Goal: Transaction & Acquisition: Purchase product/service

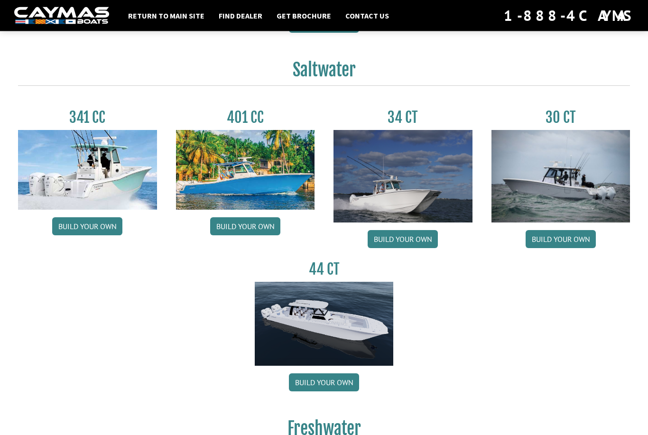
scroll to position [399, 0]
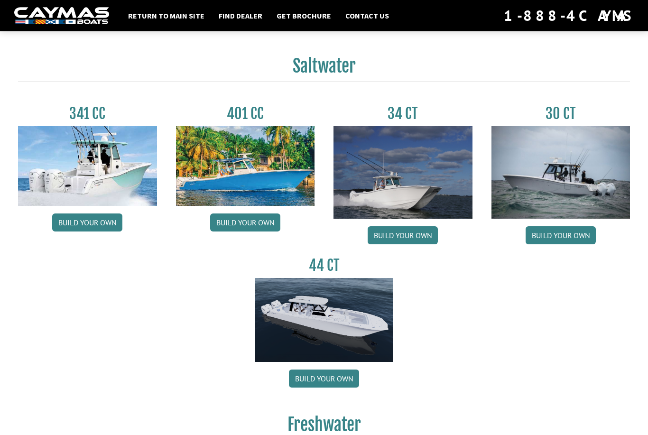
click at [573, 233] on link "Build your own" at bounding box center [560, 235] width 70 height 18
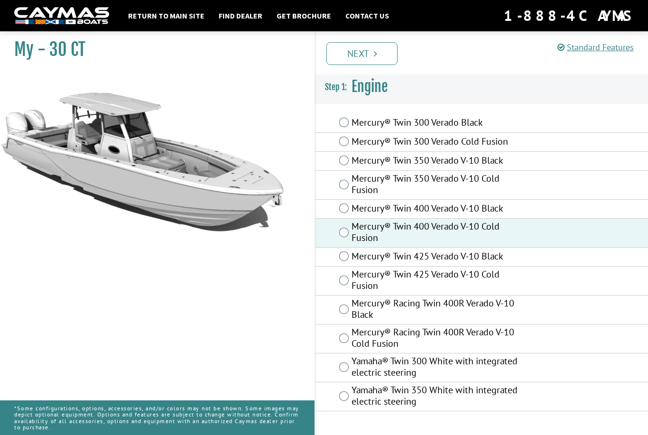
click at [356, 50] on link "Next" at bounding box center [361, 53] width 71 height 23
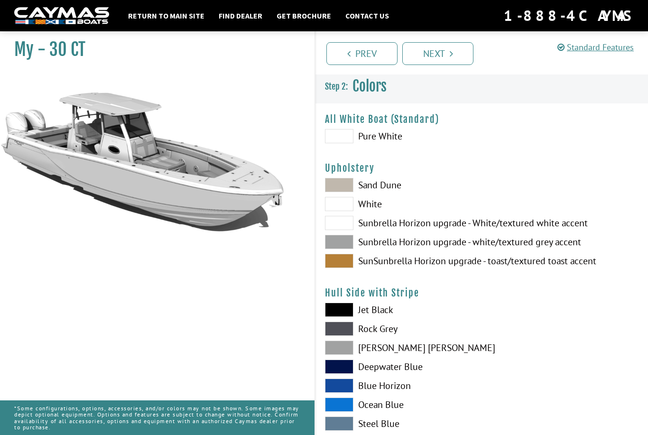
click at [345, 186] on span at bounding box center [339, 185] width 28 height 14
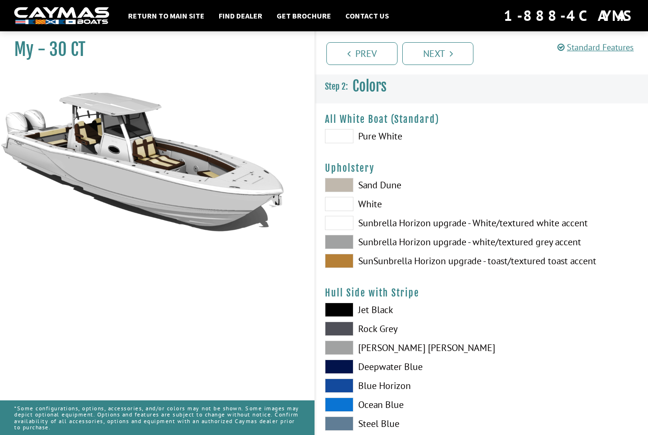
click at [348, 244] on span at bounding box center [339, 242] width 28 height 14
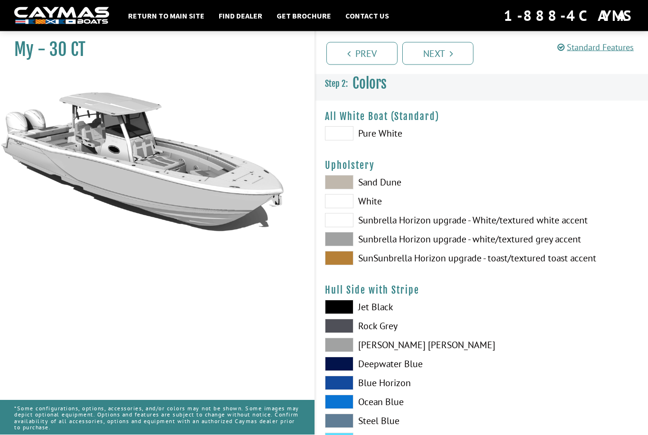
scroll to position [3, 0]
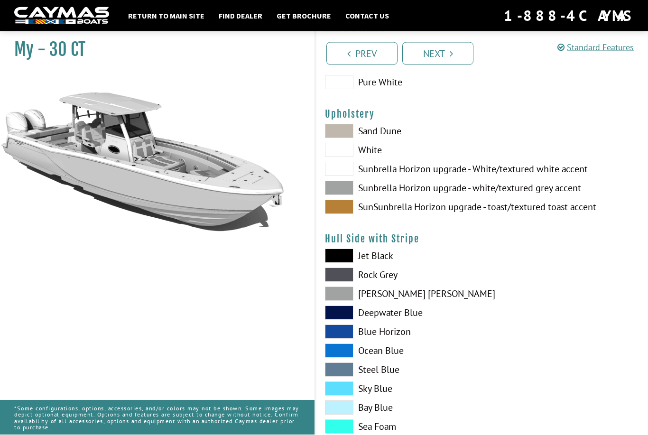
click at [371, 357] on label "Ocean Blue" at bounding box center [398, 351] width 147 height 14
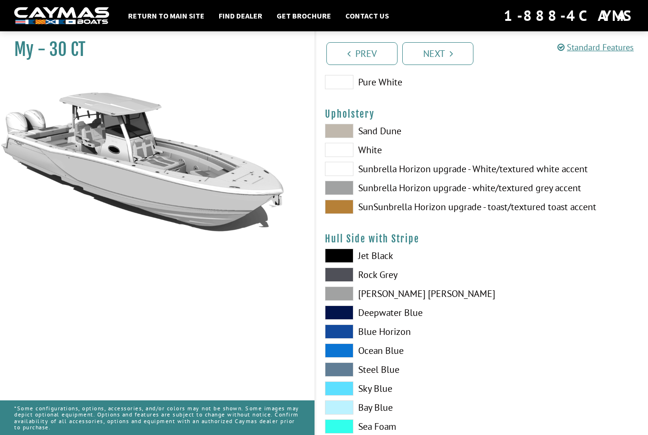
click at [345, 356] on span at bounding box center [339, 350] width 28 height 14
click at [347, 391] on span at bounding box center [339, 388] width 28 height 14
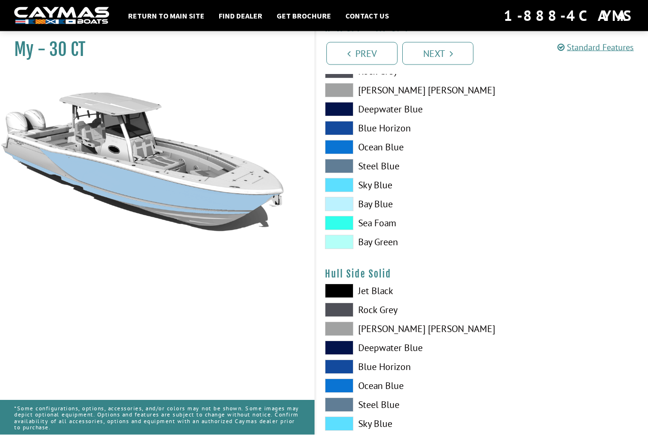
scroll to position [258, 0]
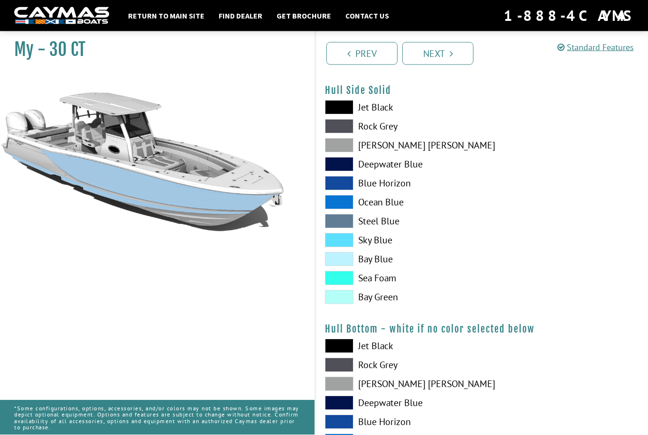
click at [339, 369] on span at bounding box center [339, 365] width 28 height 14
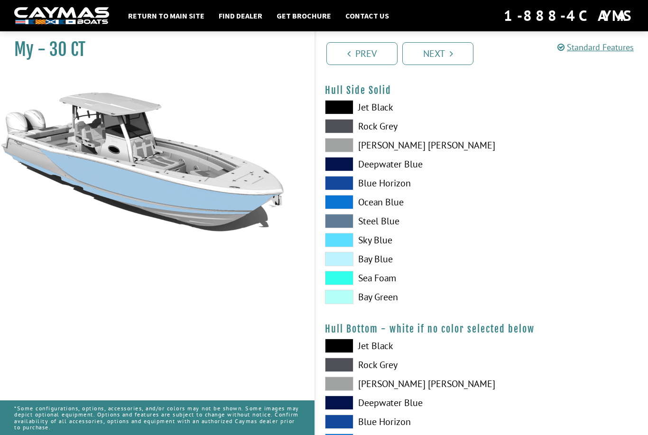
click at [347, 369] on span at bounding box center [339, 364] width 28 height 14
click at [346, 366] on span at bounding box center [339, 364] width 28 height 14
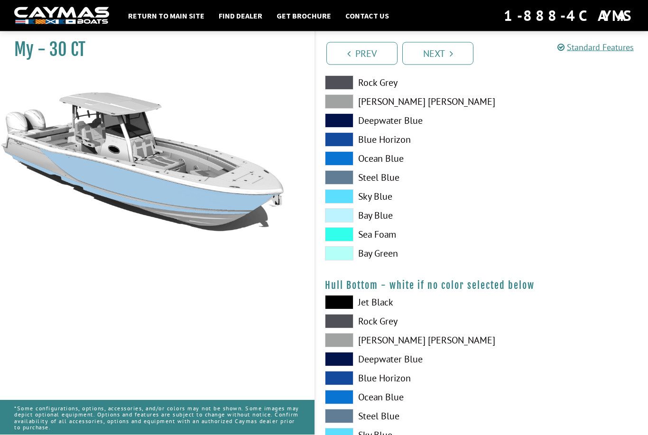
scroll to position [487, 0]
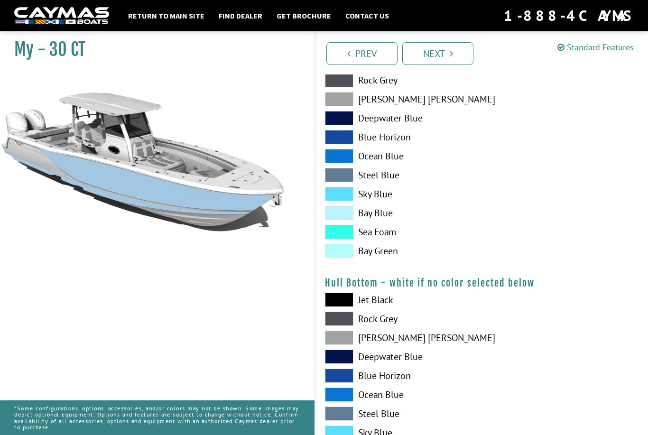
click at [344, 324] on span at bounding box center [339, 318] width 28 height 14
click at [345, 322] on span at bounding box center [339, 318] width 28 height 14
click at [340, 377] on span at bounding box center [339, 375] width 28 height 14
click at [343, 400] on span at bounding box center [339, 394] width 28 height 14
click at [341, 395] on span at bounding box center [339, 394] width 28 height 14
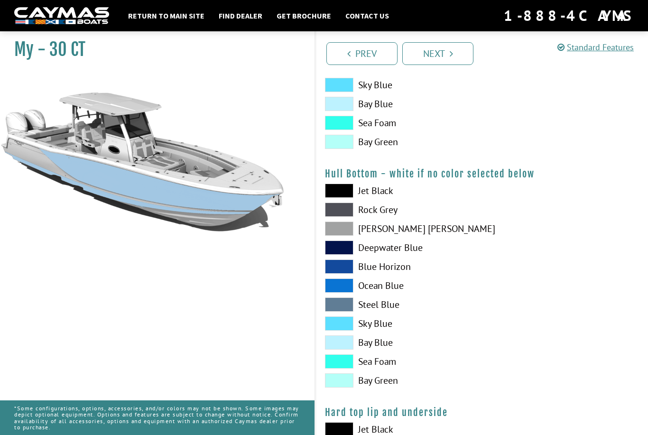
scroll to position [591, 0]
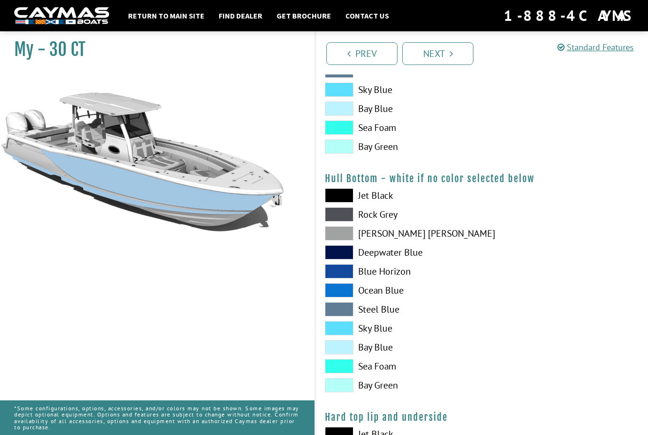
click at [342, 369] on span at bounding box center [339, 366] width 28 height 14
click at [347, 217] on span at bounding box center [339, 214] width 28 height 14
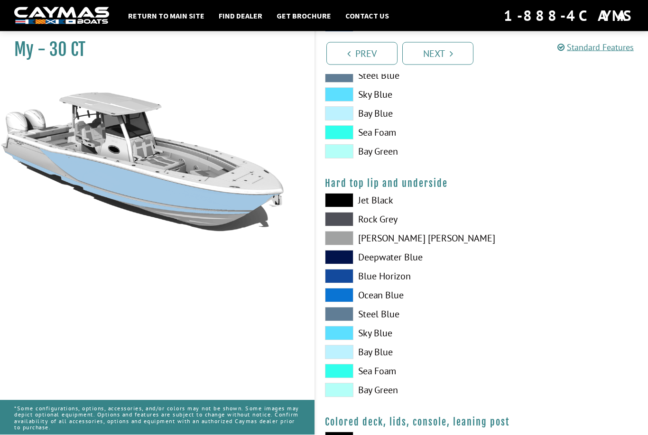
scroll to position [825, 0]
click at [339, 358] on span at bounding box center [339, 352] width 28 height 14
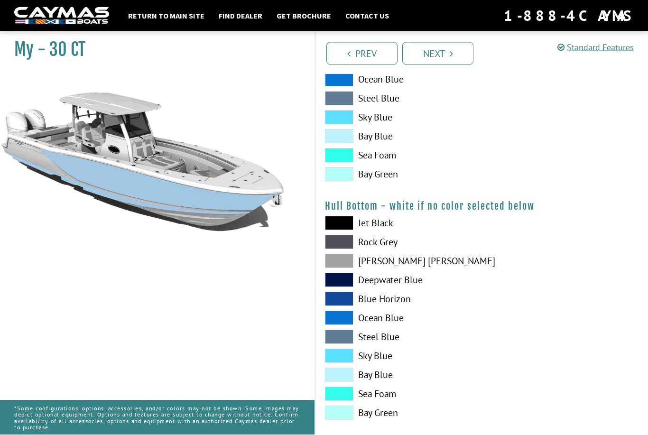
scroll to position [564, 0]
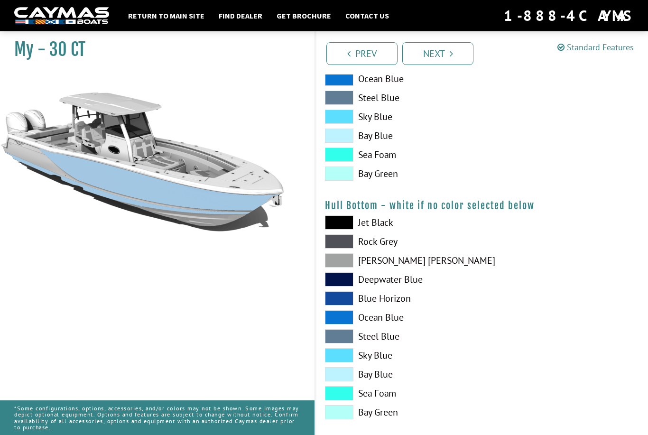
click at [337, 360] on span at bounding box center [339, 355] width 28 height 14
click at [336, 248] on span at bounding box center [339, 241] width 28 height 14
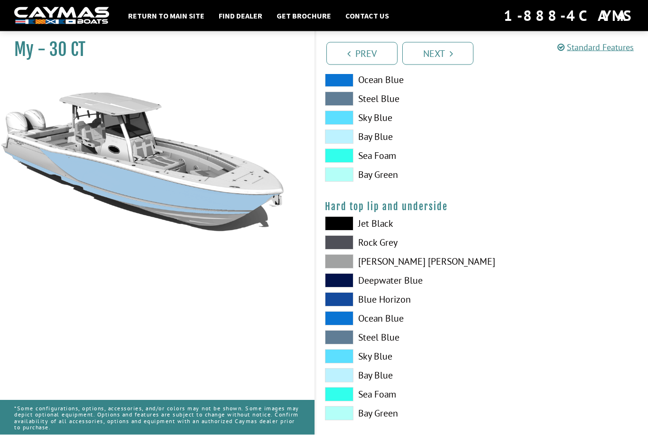
scroll to position [802, 0]
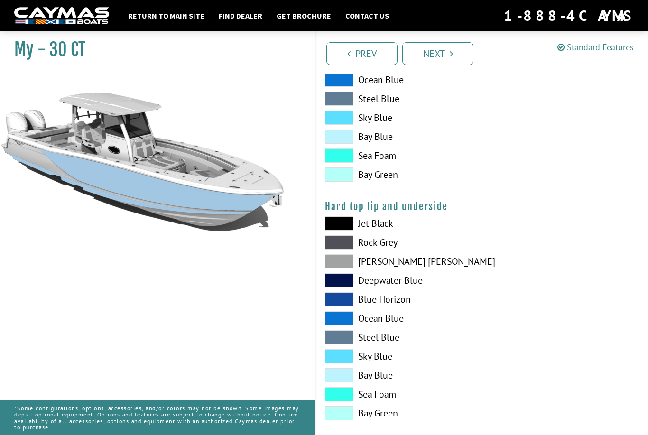
click at [339, 363] on span at bounding box center [339, 356] width 28 height 14
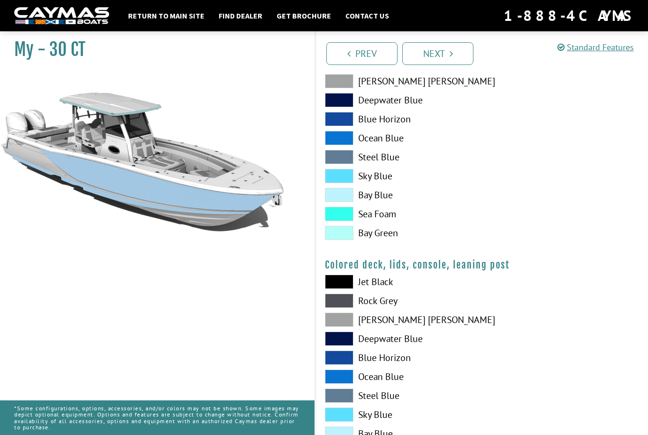
scroll to position [1027, 0]
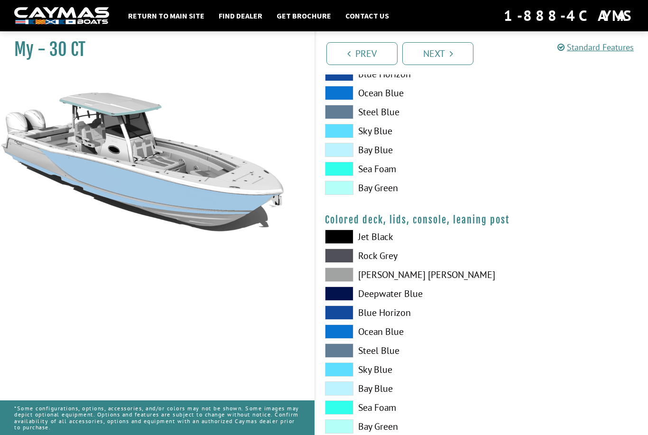
click at [337, 376] on span at bounding box center [339, 369] width 28 height 14
click at [457, 50] on link "Next" at bounding box center [437, 53] width 71 height 23
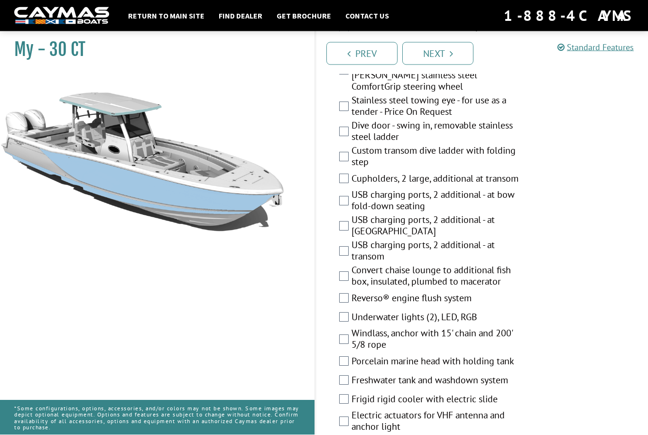
scroll to position [519, 0]
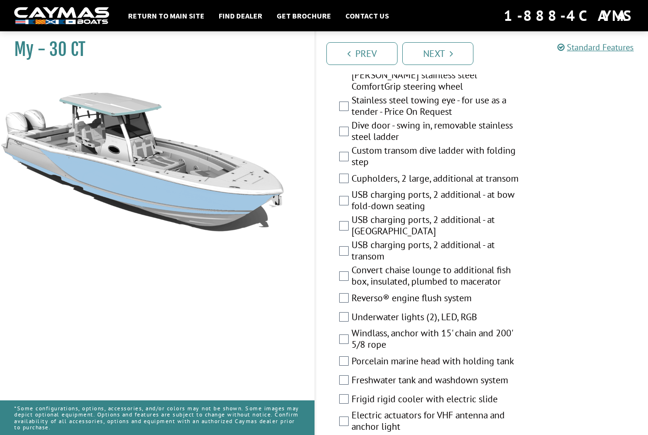
click at [351, 134] on label "Dive door - swing in, removable stainless steel ladder" at bounding box center [439, 131] width 177 height 25
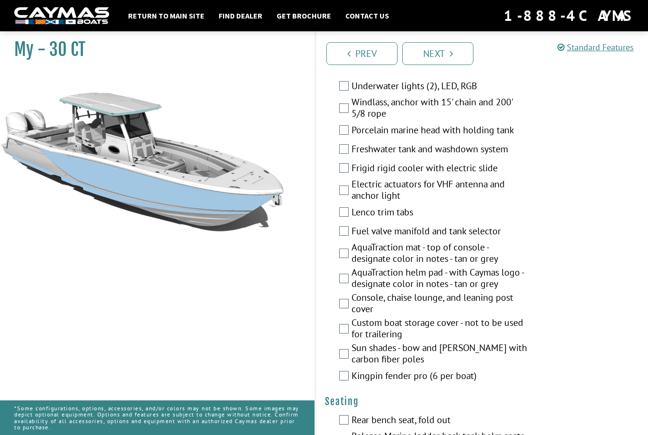
scroll to position [751, 0]
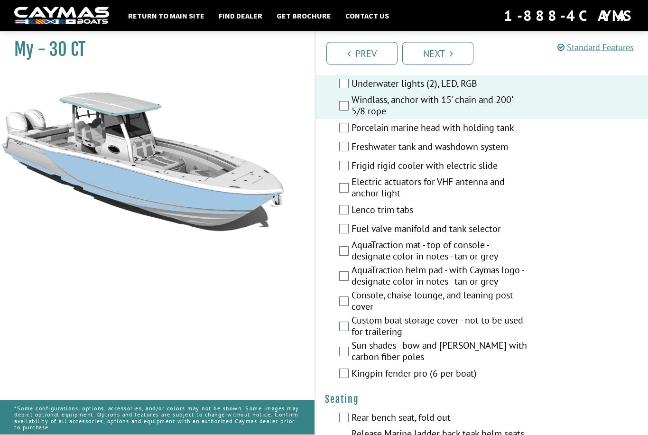
click at [342, 138] on div "Porcelain marine head with holding tank" at bounding box center [481, 128] width 332 height 19
click at [335, 132] on div "Porcelain marine head with holding tank" at bounding box center [481, 128] width 332 height 19
click at [351, 133] on label "Porcelain marine head with holding tank" at bounding box center [439, 129] width 177 height 14
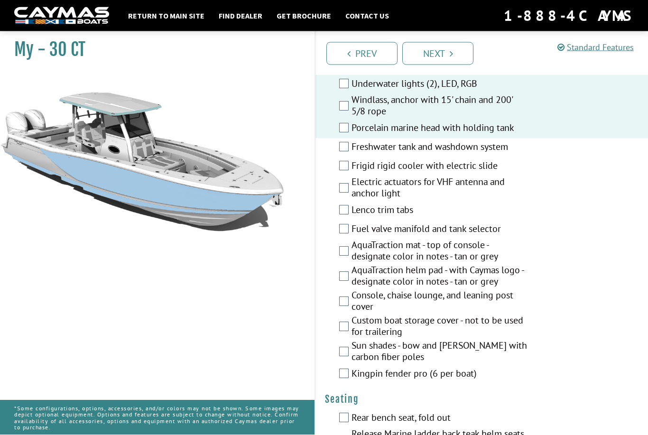
click at [352, 155] on label "Freshwater tank and washdown system" at bounding box center [439, 148] width 177 height 14
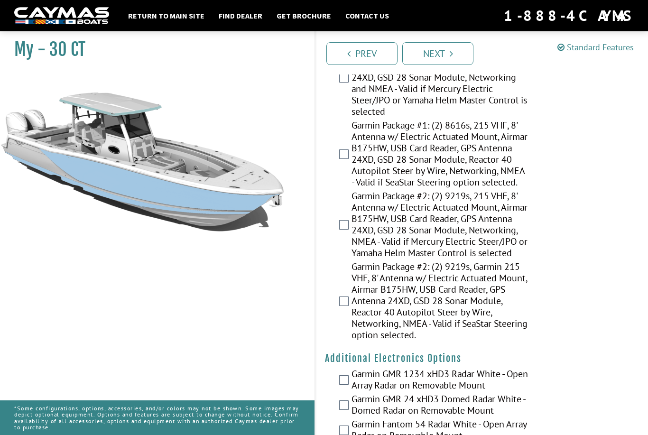
scroll to position [1749, 0]
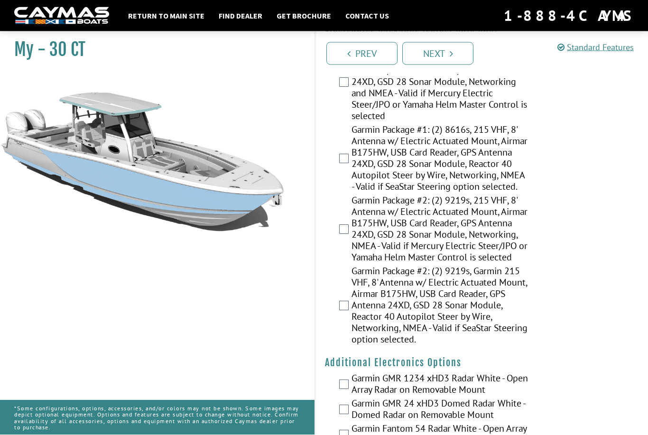
click at [352, 86] on label "Garmin Package #1: (2) 8616s, 215 VHF, 8' Antenna w/ Electric Actuated Mount, A…" at bounding box center [439, 83] width 177 height 82
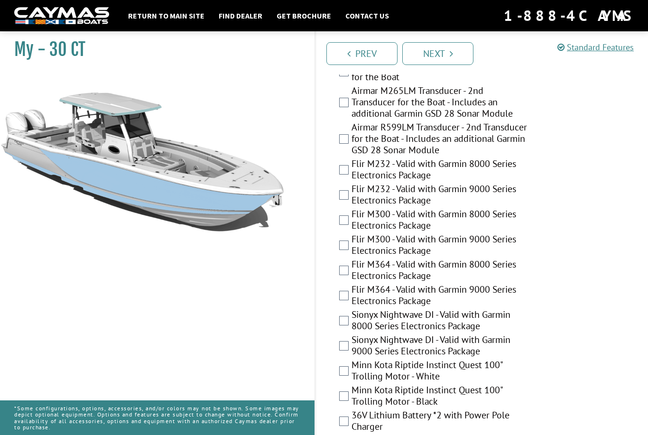
scroll to position [2327, 0]
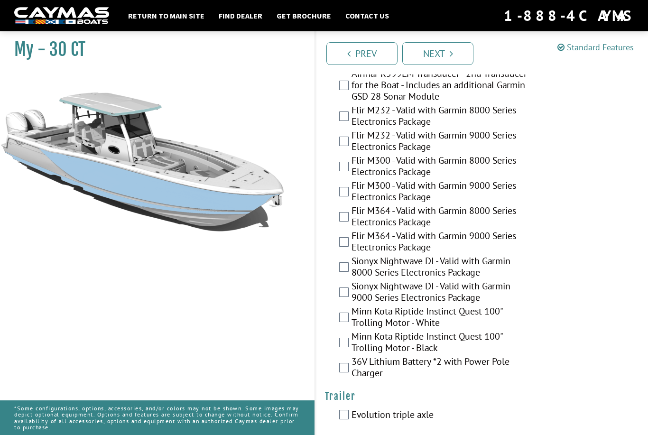
click at [445, 51] on link "Next" at bounding box center [437, 53] width 71 height 23
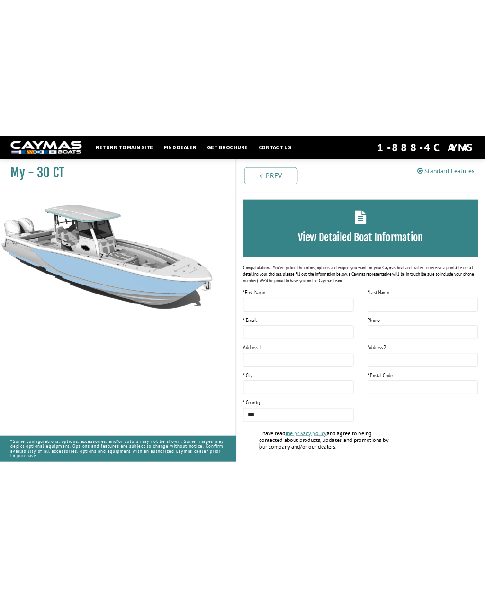
scroll to position [0, 0]
